Goal: Information Seeking & Learning: Learn about a topic

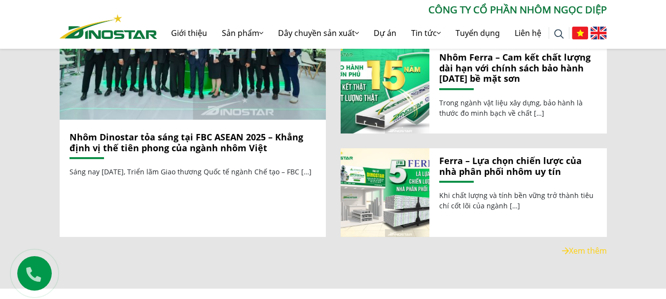
scroll to position [1381, 0]
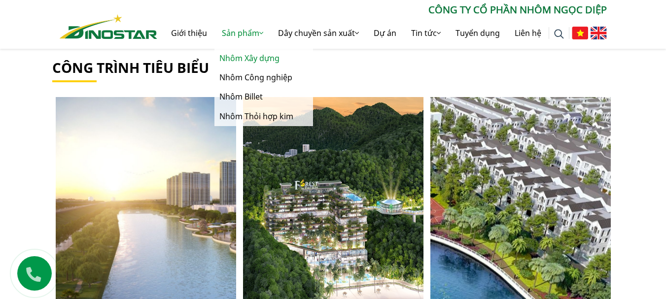
click at [233, 55] on link "Nhôm Xây dựng" at bounding box center [264, 58] width 99 height 19
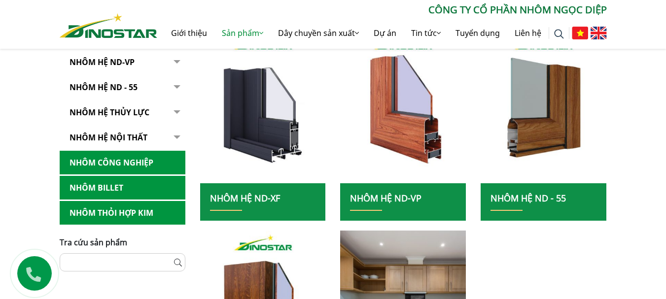
scroll to position [183, 0]
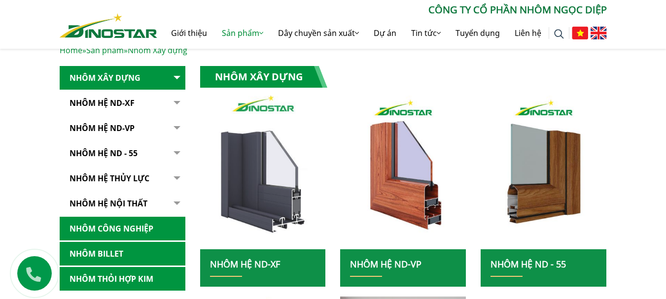
click at [259, 177] on img at bounding box center [263, 172] width 135 height 165
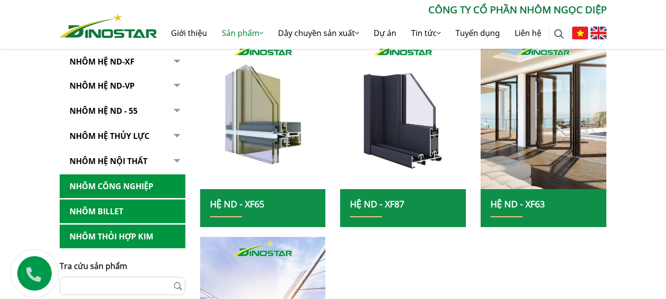
scroll to position [395, 0]
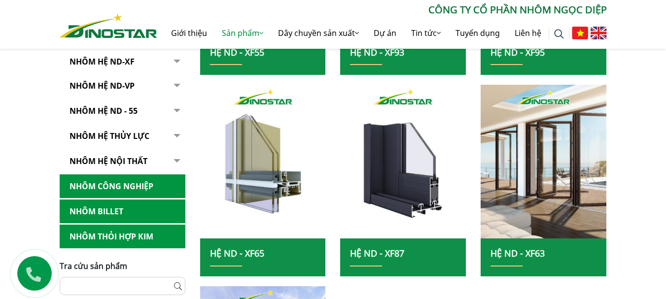
click at [400, 254] on link "Hệ ND - XF87" at bounding box center [377, 254] width 54 height 12
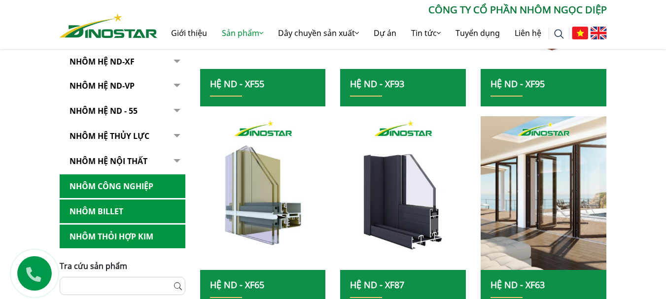
scroll to position [444, 0]
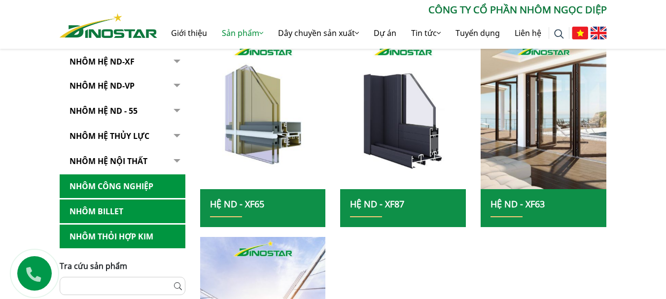
click at [538, 205] on link "Hệ ND - XF63" at bounding box center [518, 204] width 54 height 12
click at [166, 161] on button "button" at bounding box center [176, 161] width 20 height 24
click at [101, 160] on link "Nhôm hệ nội thất" at bounding box center [123, 161] width 126 height 24
click at [93, 111] on link "NHÔM HỆ ND - 55" at bounding box center [123, 111] width 126 height 24
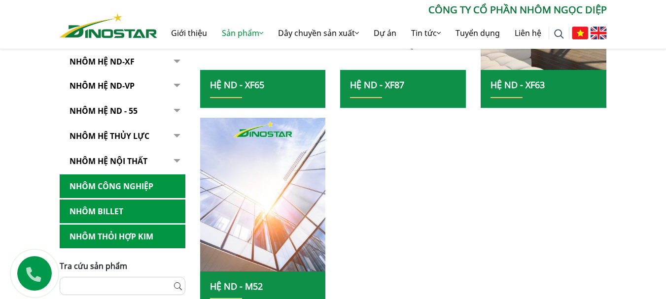
scroll to position [592, 0]
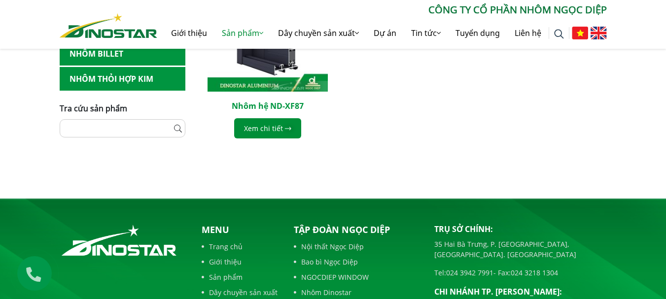
scroll to position [296, 0]
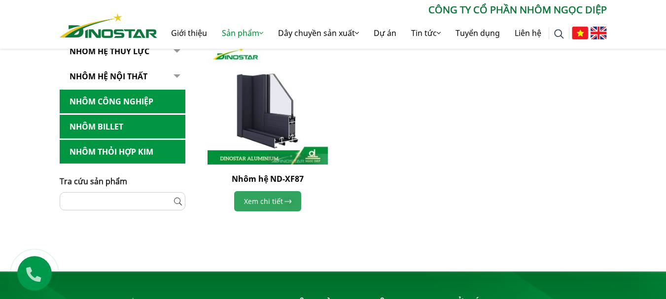
click at [262, 198] on link "Xem chi tiết" at bounding box center [267, 201] width 67 height 20
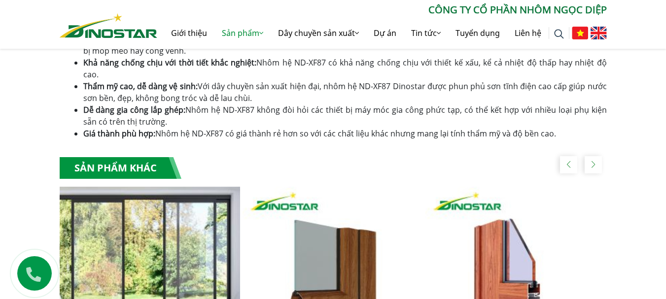
scroll to position [641, 0]
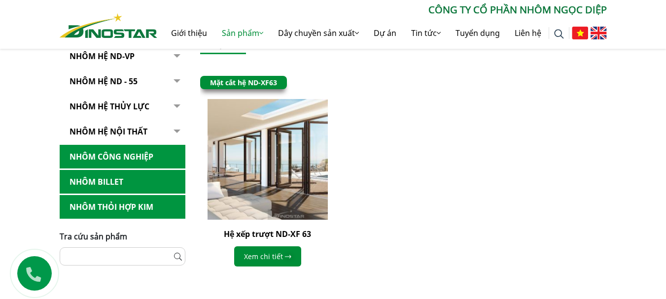
scroll to position [247, 0]
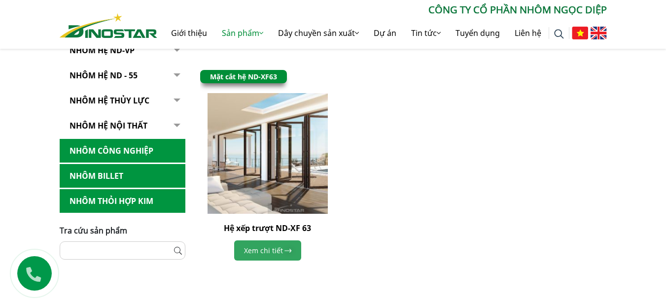
click at [248, 251] on link "Xem chi tiết" at bounding box center [267, 251] width 67 height 20
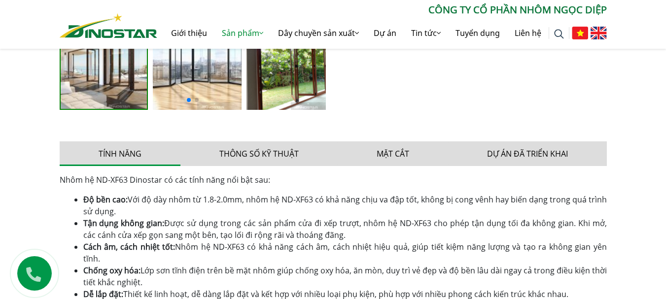
scroll to position [592, 0]
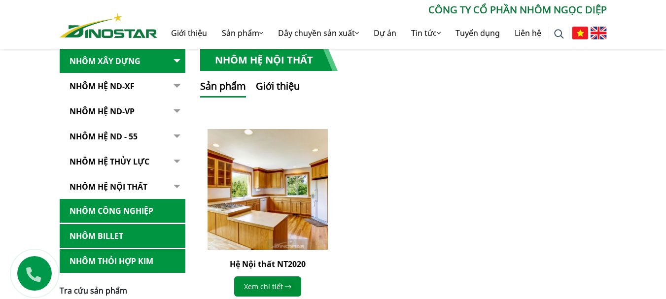
scroll to position [247, 0]
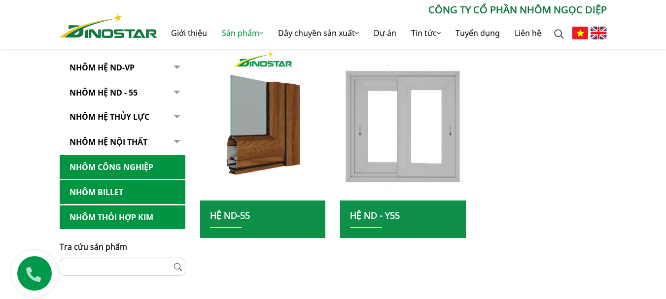
scroll to position [296, 0]
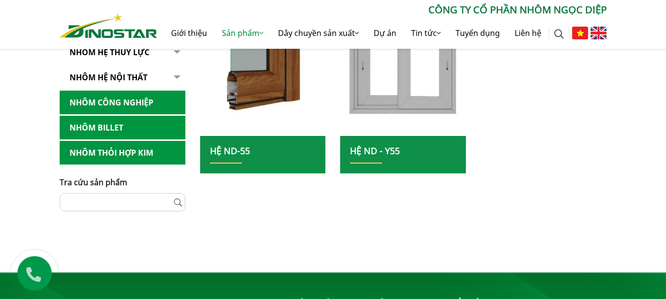
click at [392, 150] on link "Hệ ND - Y55" at bounding box center [375, 151] width 50 height 12
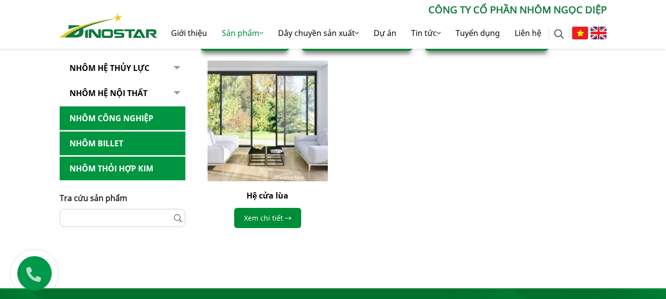
scroll to position [296, 0]
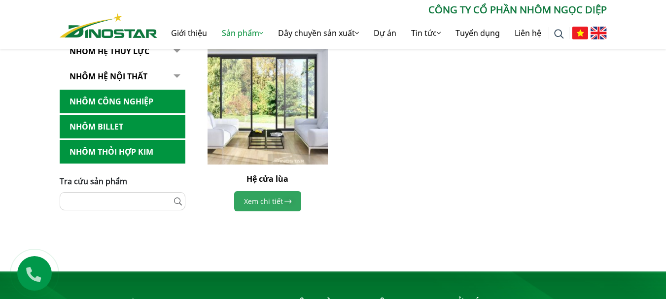
click at [261, 203] on link "Xem chi tiết" at bounding box center [267, 201] width 67 height 20
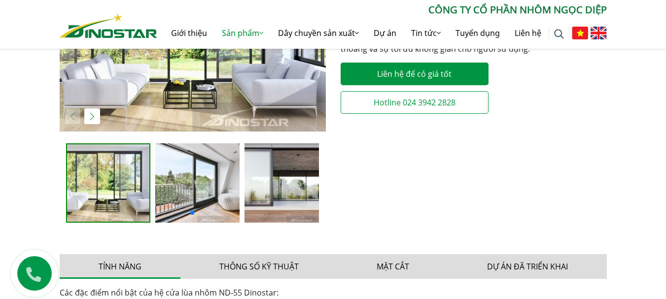
scroll to position [296, 0]
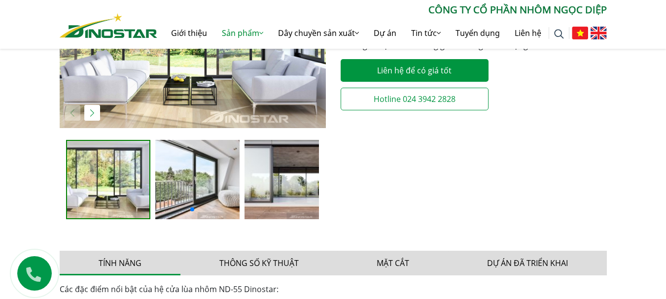
click at [272, 175] on img at bounding box center [287, 179] width 84 height 79
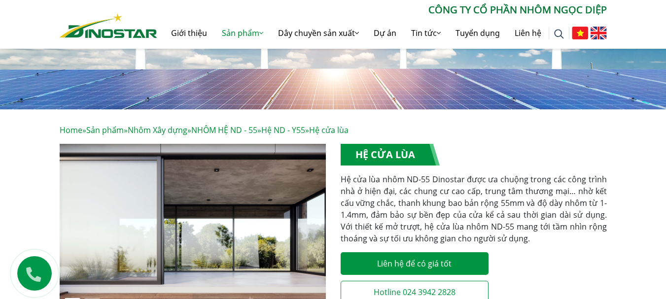
scroll to position [99, 0]
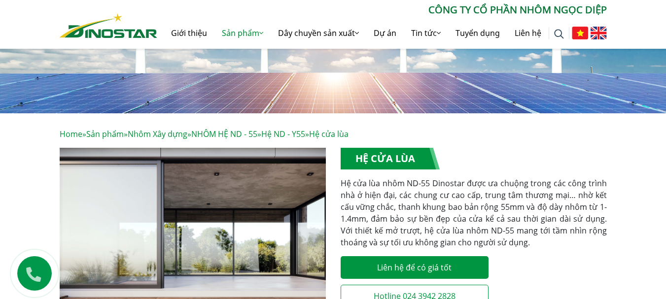
click at [142, 196] on img "3 / 3" at bounding box center [193, 237] width 266 height 178
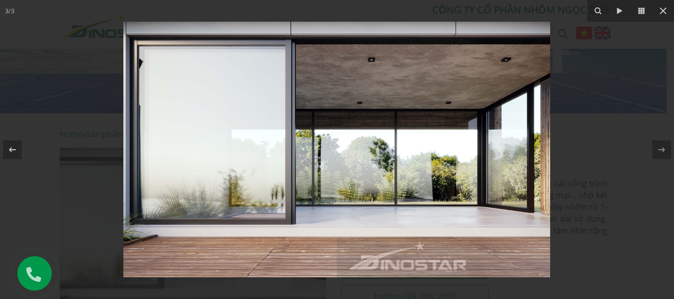
click at [265, 135] on img at bounding box center [336, 150] width 427 height 256
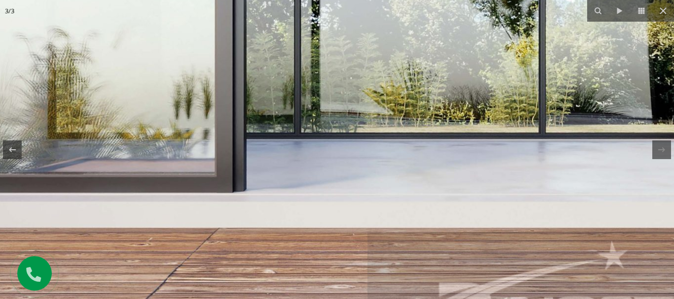
drag, startPoint x: 352, startPoint y: 207, endPoint x: 416, endPoint y: 319, distance: 129.3
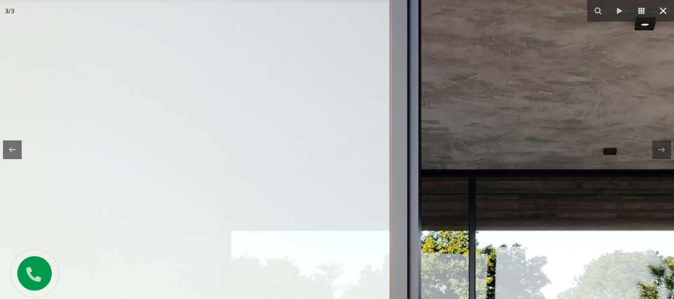
click at [664, 15] on icon at bounding box center [663, 11] width 12 height 12
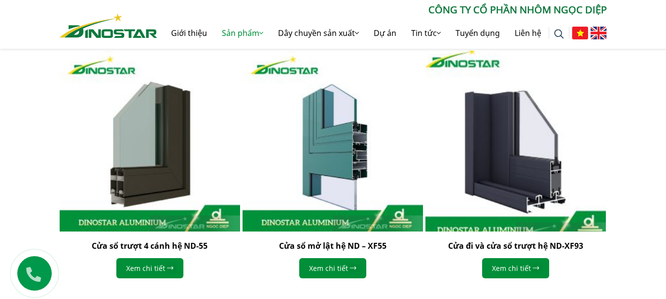
scroll to position [740, 0]
